Goal: Find specific page/section: Find specific page/section

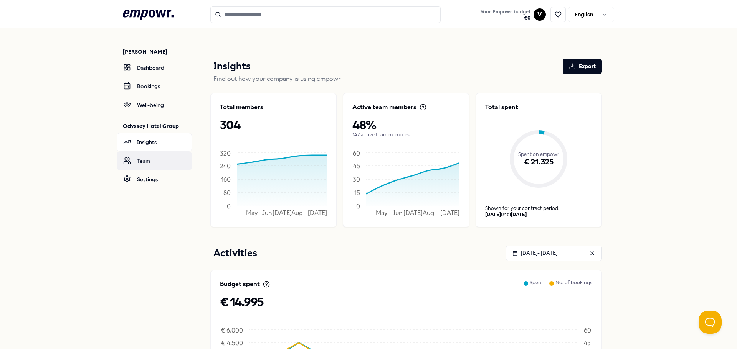
drag, startPoint x: 143, startPoint y: 157, endPoint x: 155, endPoint y: 158, distance: 11.5
click at [144, 157] on link "Team" at bounding box center [154, 161] width 75 height 18
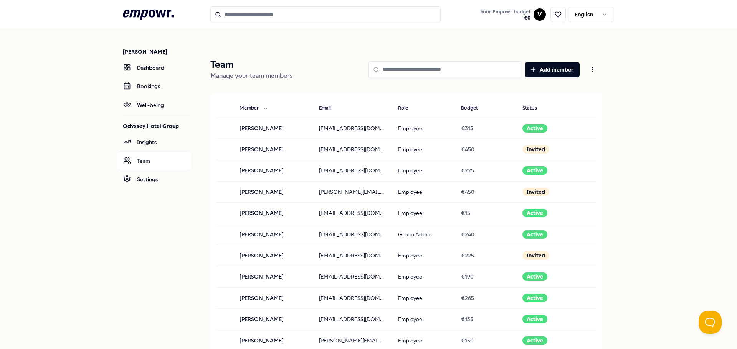
click at [421, 64] on input at bounding box center [444, 69] width 153 height 17
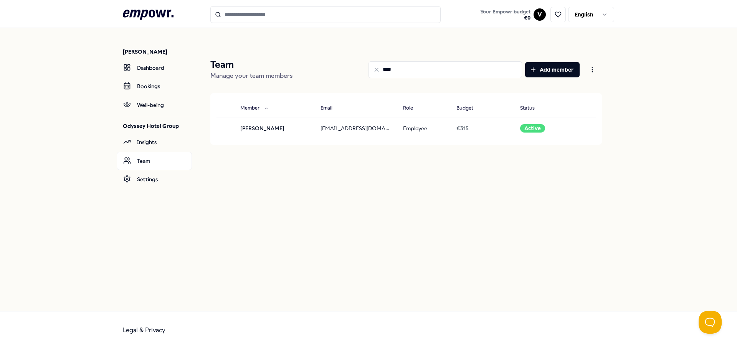
type input "****"
